Goal: Information Seeking & Learning: Check status

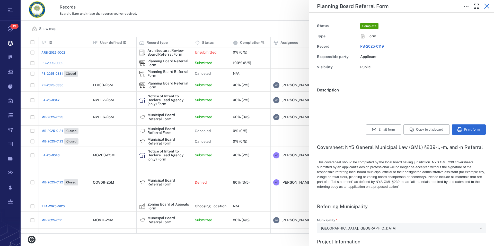
click at [487, 6] on icon "button" at bounding box center [486, 6] width 5 height 5
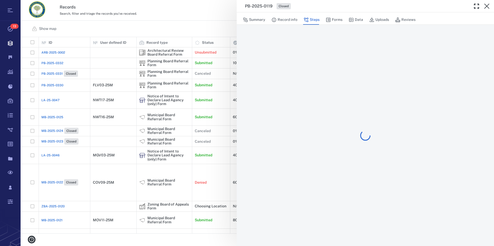
click at [487, 6] on icon "button" at bounding box center [486, 6] width 5 height 5
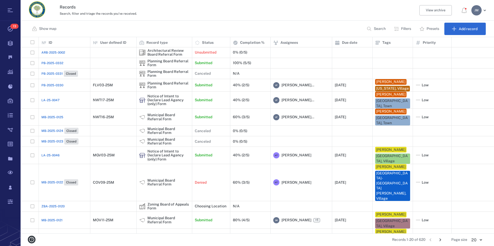
click at [399, 30] on button "Filters" at bounding box center [403, 29] width 24 height 12
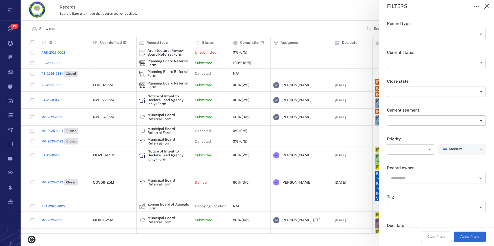
click at [400, 92] on body "Tasks 13 Records Boards Dashboard Reports Record types Guide steps Rules Form b…" at bounding box center [247, 123] width 494 height 246
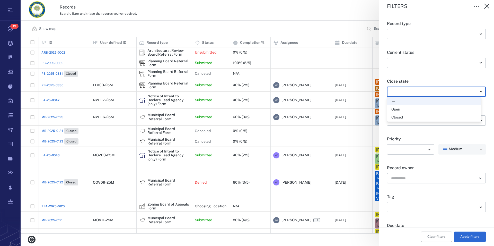
click at [397, 109] on div "Open" at bounding box center [396, 109] width 9 height 5
type input "*****"
click at [465, 237] on button "Apply filters" at bounding box center [470, 236] width 32 height 10
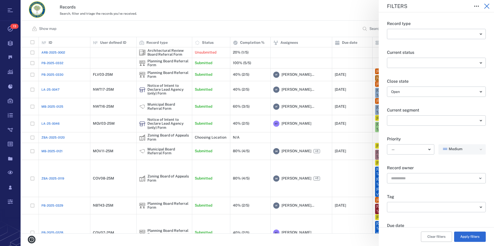
click at [487, 5] on icon "button" at bounding box center [486, 6] width 5 height 5
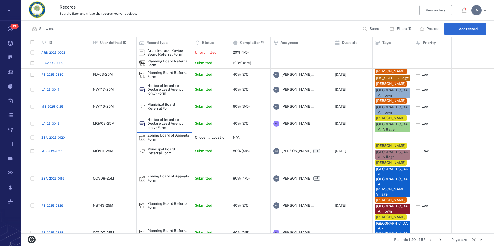
click at [166, 141] on div "Zoning Board of Appeals Form" at bounding box center [169, 137] width 42 height 8
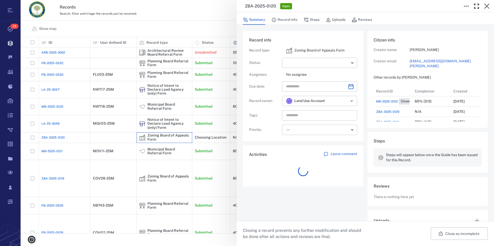
scroll to position [5, 5]
click at [487, 6] on icon "button" at bounding box center [486, 6] width 5 height 5
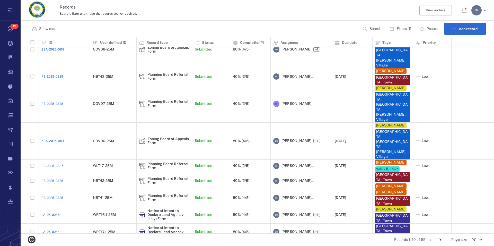
scroll to position [153, 0]
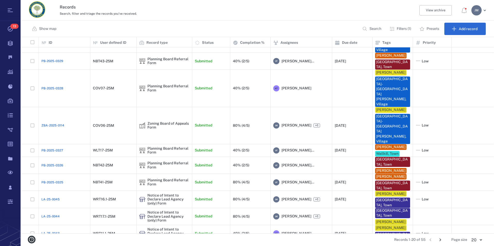
click at [441, 239] on icon "Go to next page" at bounding box center [441, 239] width 2 height 3
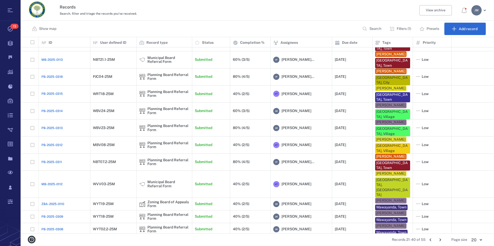
scroll to position [114, 0]
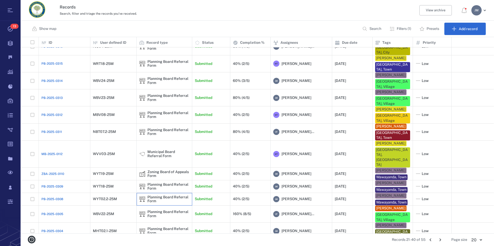
click at [149, 195] on div "Planning Board Referral Form" at bounding box center [169, 199] width 42 height 8
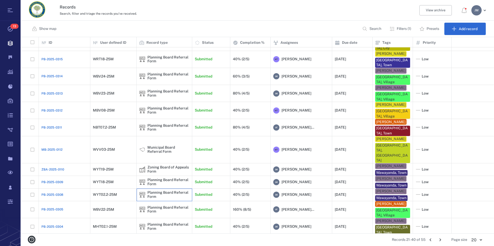
scroll to position [101, 0]
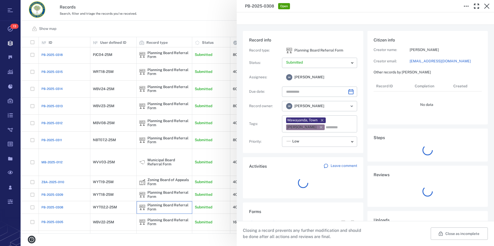
type input "**********"
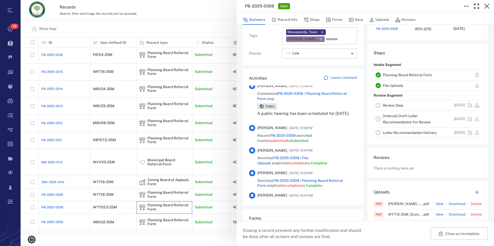
scroll to position [176, 0]
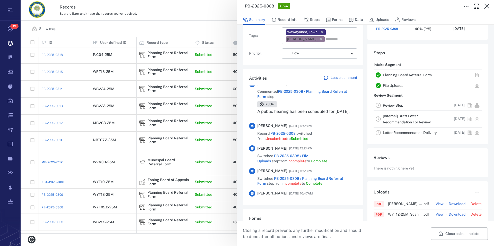
click at [390, 74] on link "Planning Board Referral Form" at bounding box center [407, 75] width 49 height 4
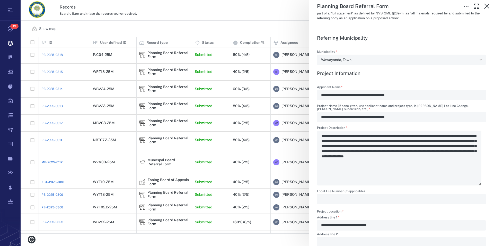
scroll to position [176, 0]
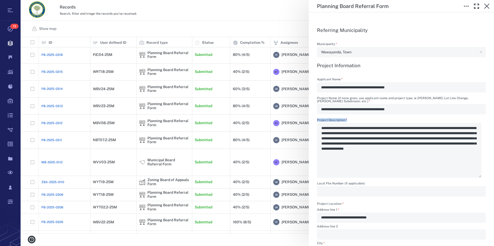
drag, startPoint x: 333, startPoint y: 134, endPoint x: 393, endPoint y: 133, distance: 59.7
click at [393, 133] on div "**********" at bounding box center [401, 147] width 169 height 59
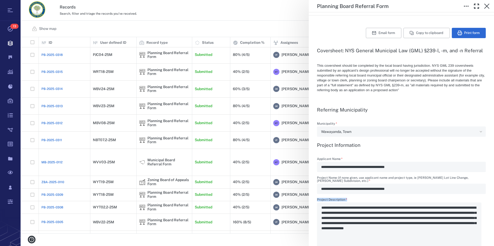
scroll to position [88, 0]
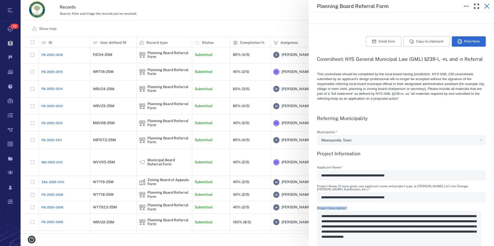
click at [488, 6] on icon "button" at bounding box center [487, 6] width 6 height 6
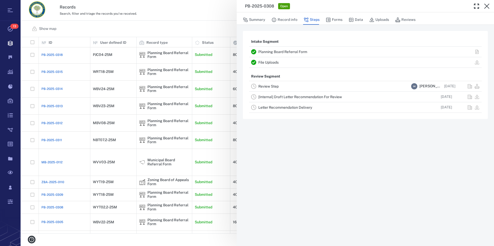
click at [488, 6] on icon "button" at bounding box center [487, 6] width 6 height 6
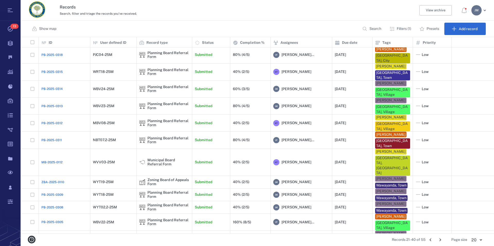
click at [407, 28] on p "Filters (1)" at bounding box center [404, 28] width 14 height 5
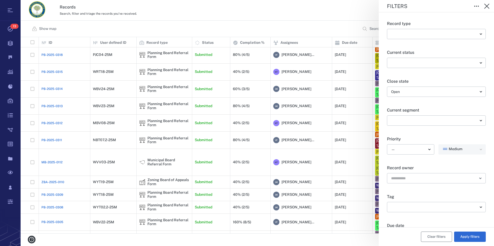
click at [432, 235] on button "Clear filters" at bounding box center [436, 236] width 31 height 10
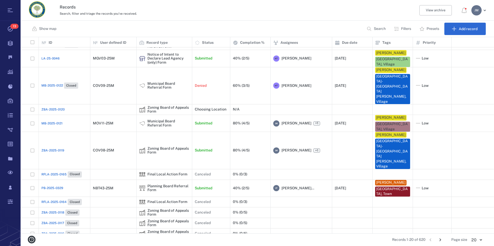
scroll to position [90, 0]
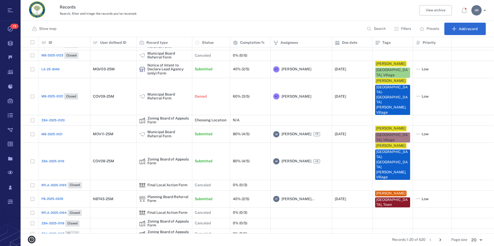
click at [380, 30] on p "Search" at bounding box center [380, 28] width 12 height 5
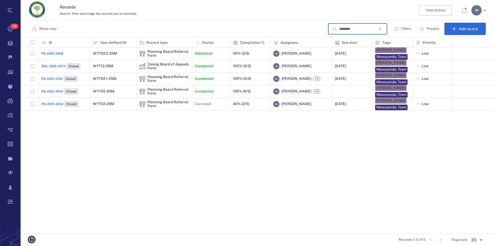
type input "********"
click at [103, 105] on div "WYT02-25M" at bounding box center [103, 104] width 21 height 4
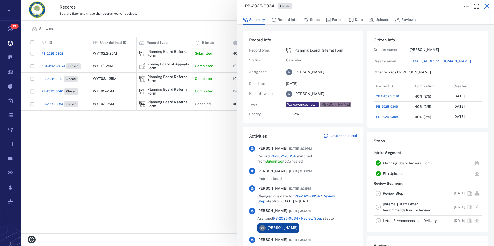
click at [488, 7] on icon "button" at bounding box center [486, 6] width 5 height 5
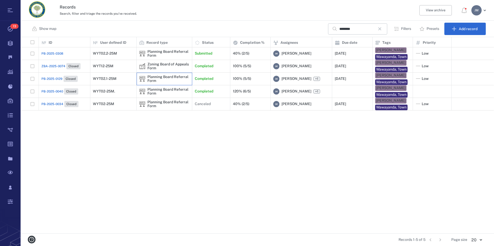
click at [157, 76] on div "Planning Board Referral Form" at bounding box center [169, 79] width 42 height 8
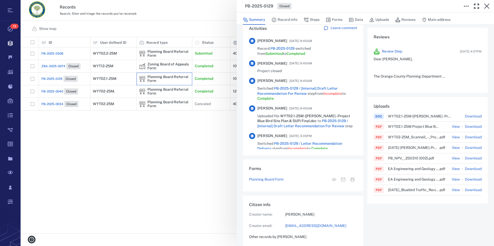
scroll to position [117, 0]
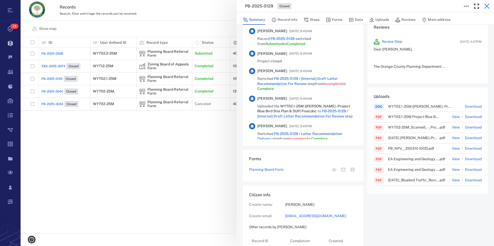
click at [489, 6] on icon "button" at bounding box center [487, 6] width 6 height 6
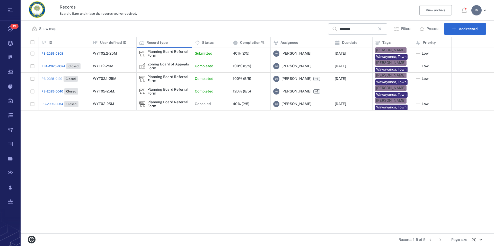
click at [159, 52] on div "Planning Board Referral Form" at bounding box center [169, 54] width 42 height 8
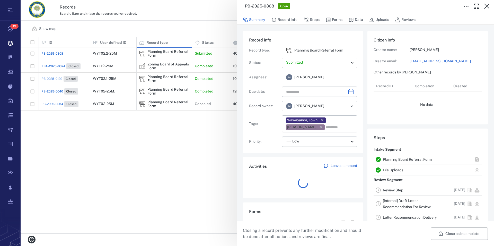
type input "**********"
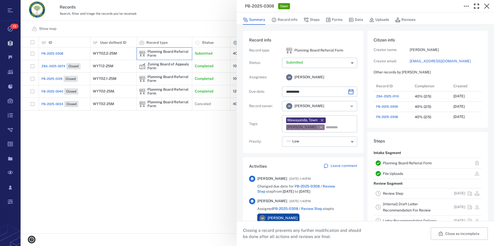
scroll to position [268, 97]
click at [405, 162] on link "Planning Board Referral Form" at bounding box center [407, 163] width 49 height 4
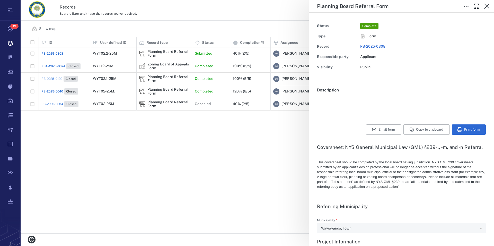
type textarea "*"
click at [486, 6] on icon "button" at bounding box center [487, 6] width 6 height 6
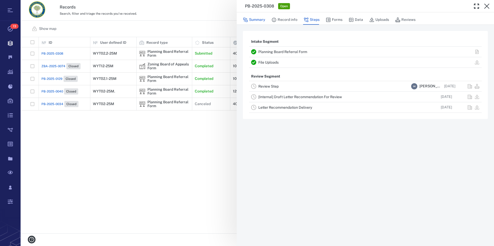
click at [259, 20] on button "Summary" at bounding box center [254, 20] width 22 height 10
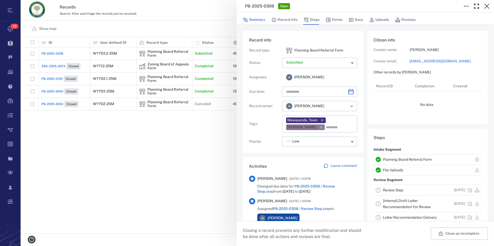
scroll to position [37, 97]
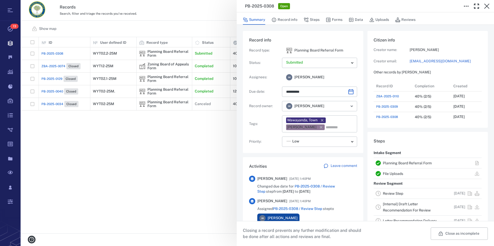
type input "**********"
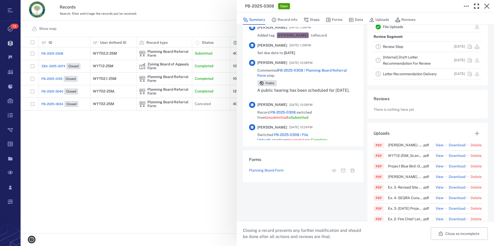
scroll to position [147, 0]
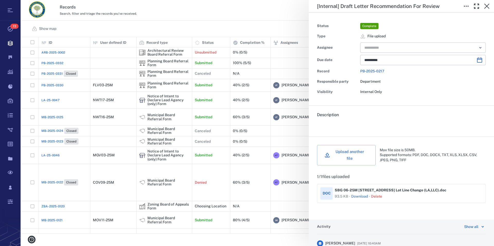
scroll to position [192, 469]
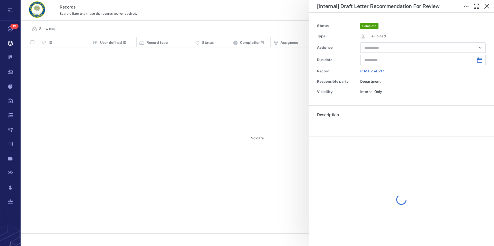
type input "**********"
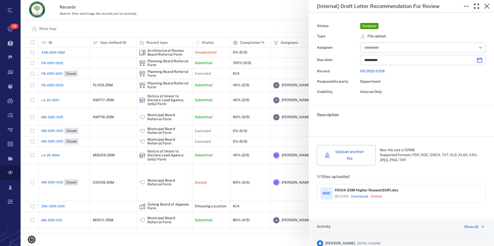
scroll to position [192, 469]
click at [360, 194] on link "Download" at bounding box center [359, 196] width 17 height 5
click at [486, 6] on icon "button" at bounding box center [486, 6] width 5 height 5
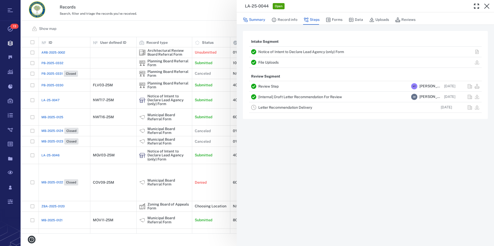
click at [253, 19] on button "Summary" at bounding box center [254, 20] width 22 height 10
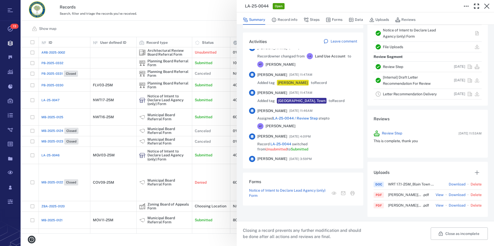
scroll to position [147, 0]
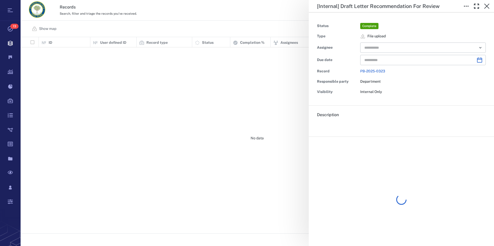
type input "**********"
